Goal: Check status

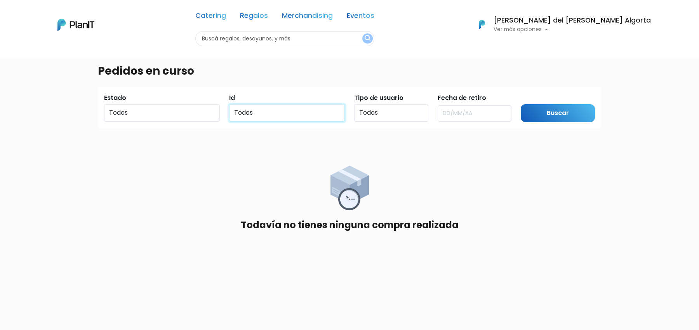
click at [333, 111] on select "Todos" at bounding box center [287, 112] width 116 height 17
click at [192, 115] on select "Todos Pendiente Confirmado Pago" at bounding box center [162, 112] width 116 height 17
click at [460, 115] on input "text" at bounding box center [475, 113] width 74 height 16
click at [576, 129] on div "Pedidos en curso Estado Todos Pendiente Confirmado Pago Id Todos Tipo de usuari…" at bounding box center [349, 223] width 513 height 330
click at [567, 104] on input "Buscar" at bounding box center [558, 113] width 74 height 18
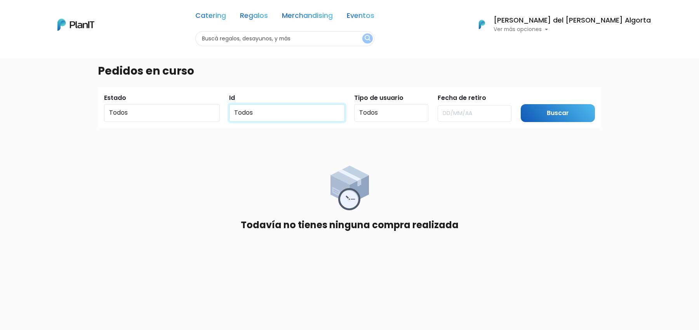
click at [293, 112] on select "Todos" at bounding box center [287, 112] width 116 height 17
click at [201, 107] on select "Todos Pendiente Confirmado Pago" at bounding box center [162, 112] width 116 height 17
select select "confirmed"
click at [570, 115] on input "Buscar" at bounding box center [558, 113] width 74 height 18
click at [180, 117] on select "Todos Pendiente Confirmado Pago" at bounding box center [162, 112] width 116 height 17
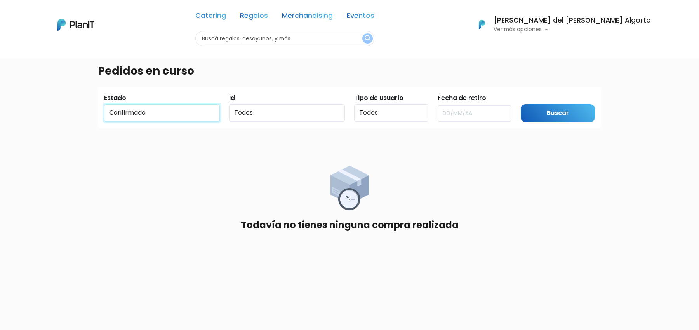
select select "pending"
click at [525, 112] on input "Buscar" at bounding box center [558, 113] width 74 height 18
click at [257, 102] on div "Id Todos" at bounding box center [287, 107] width 116 height 28
click at [257, 104] on div "Id Todos" at bounding box center [287, 107] width 116 height 28
click at [257, 105] on select "Todos" at bounding box center [287, 112] width 116 height 17
